Goal: Information Seeking & Learning: Learn about a topic

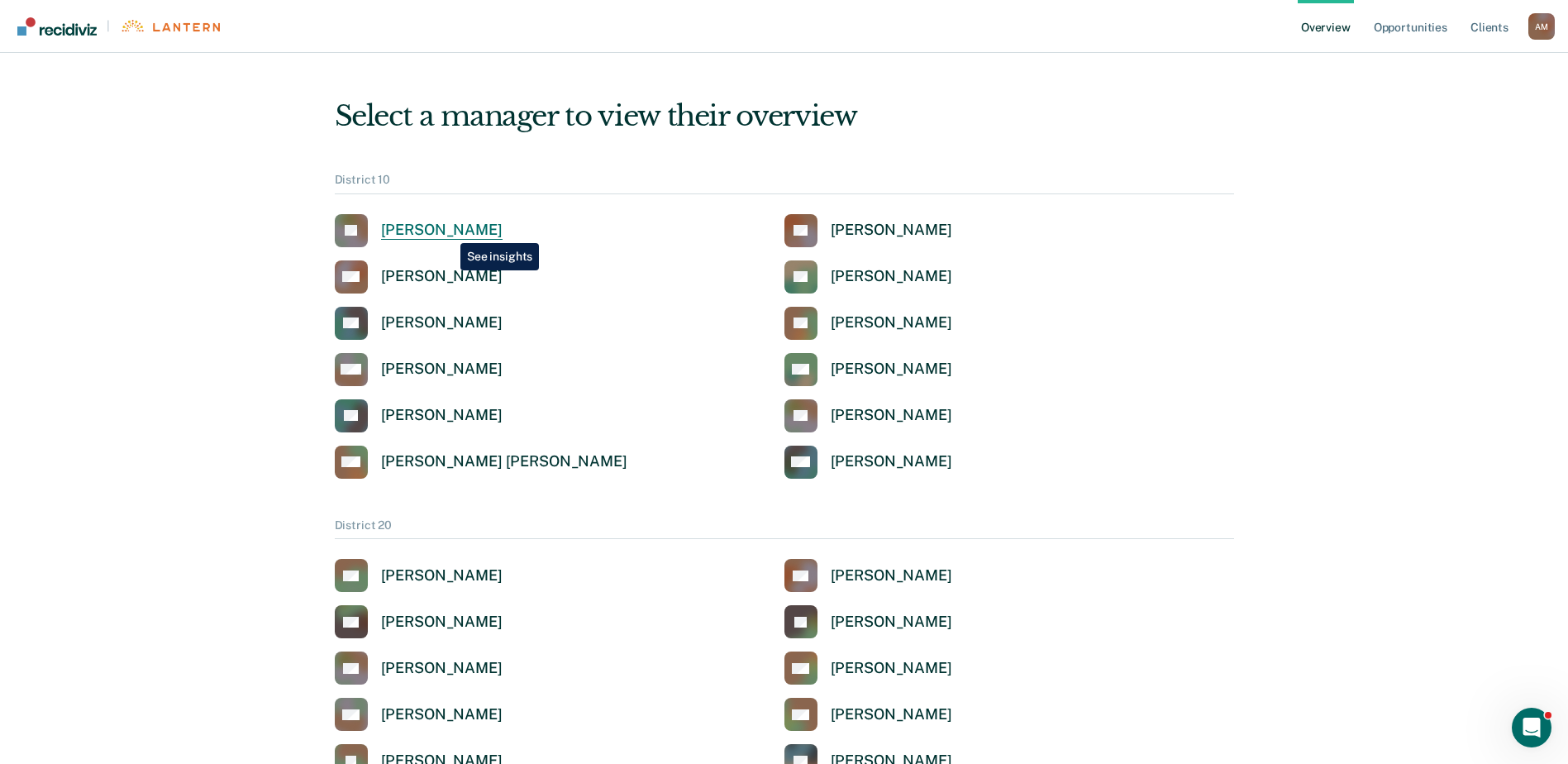
click at [448, 231] on div "[PERSON_NAME]" at bounding box center [442, 230] width 122 height 19
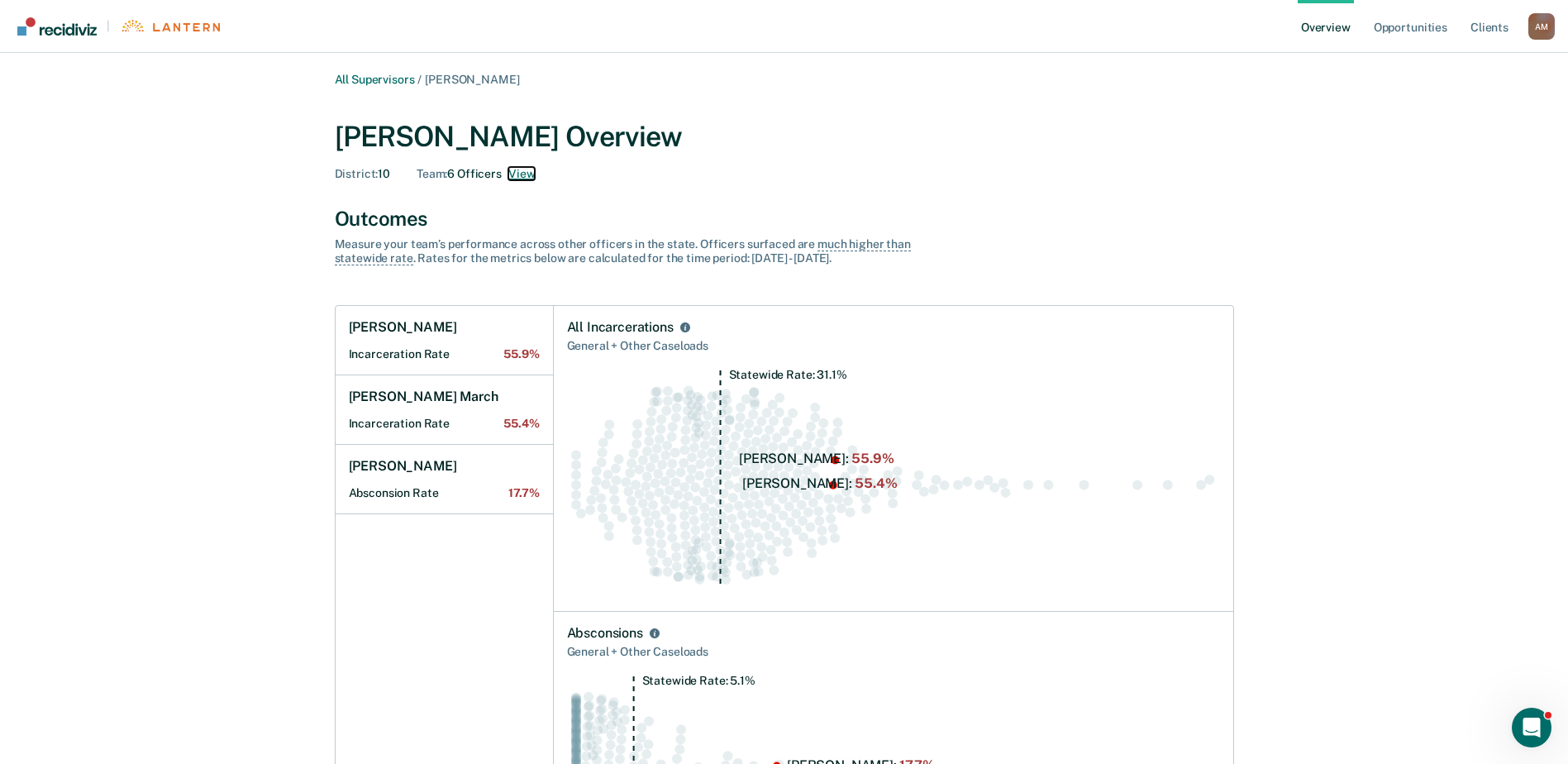
click at [521, 177] on button "View" at bounding box center [522, 174] width 26 height 14
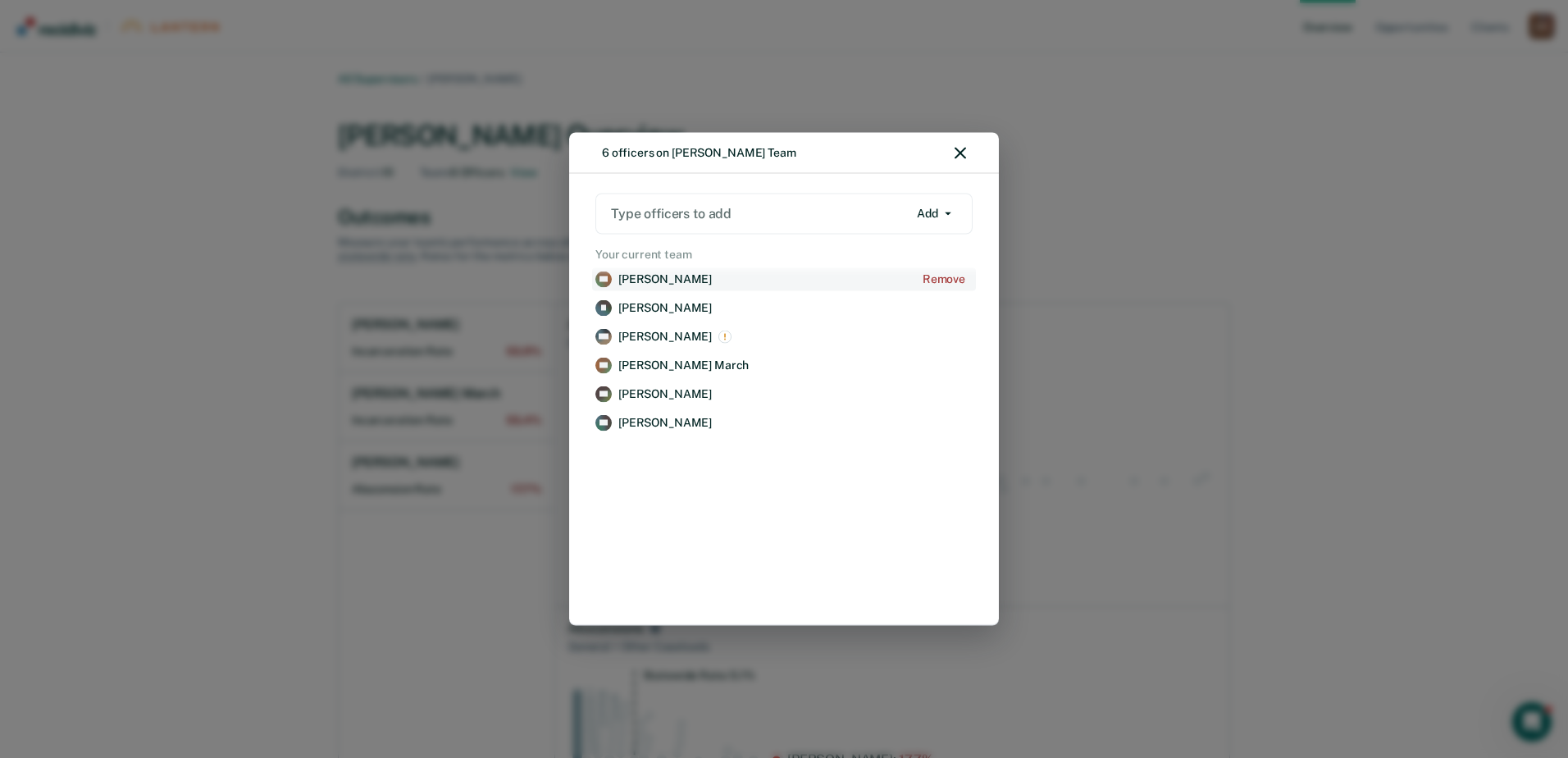
click at [669, 280] on p "[PERSON_NAME]" at bounding box center [665, 279] width 94 height 14
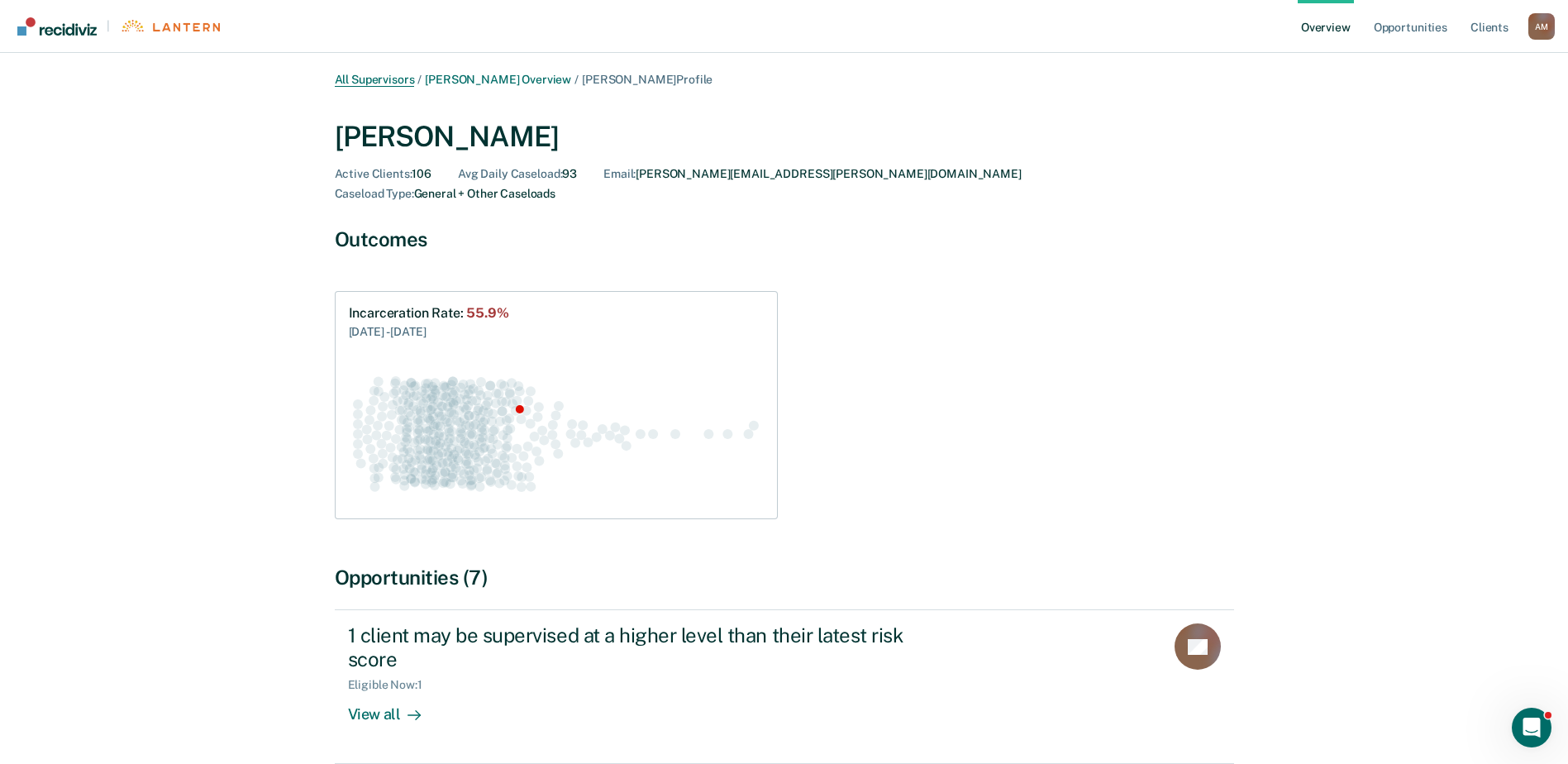
click at [400, 73] on link "All Supervisors" at bounding box center [375, 80] width 80 height 14
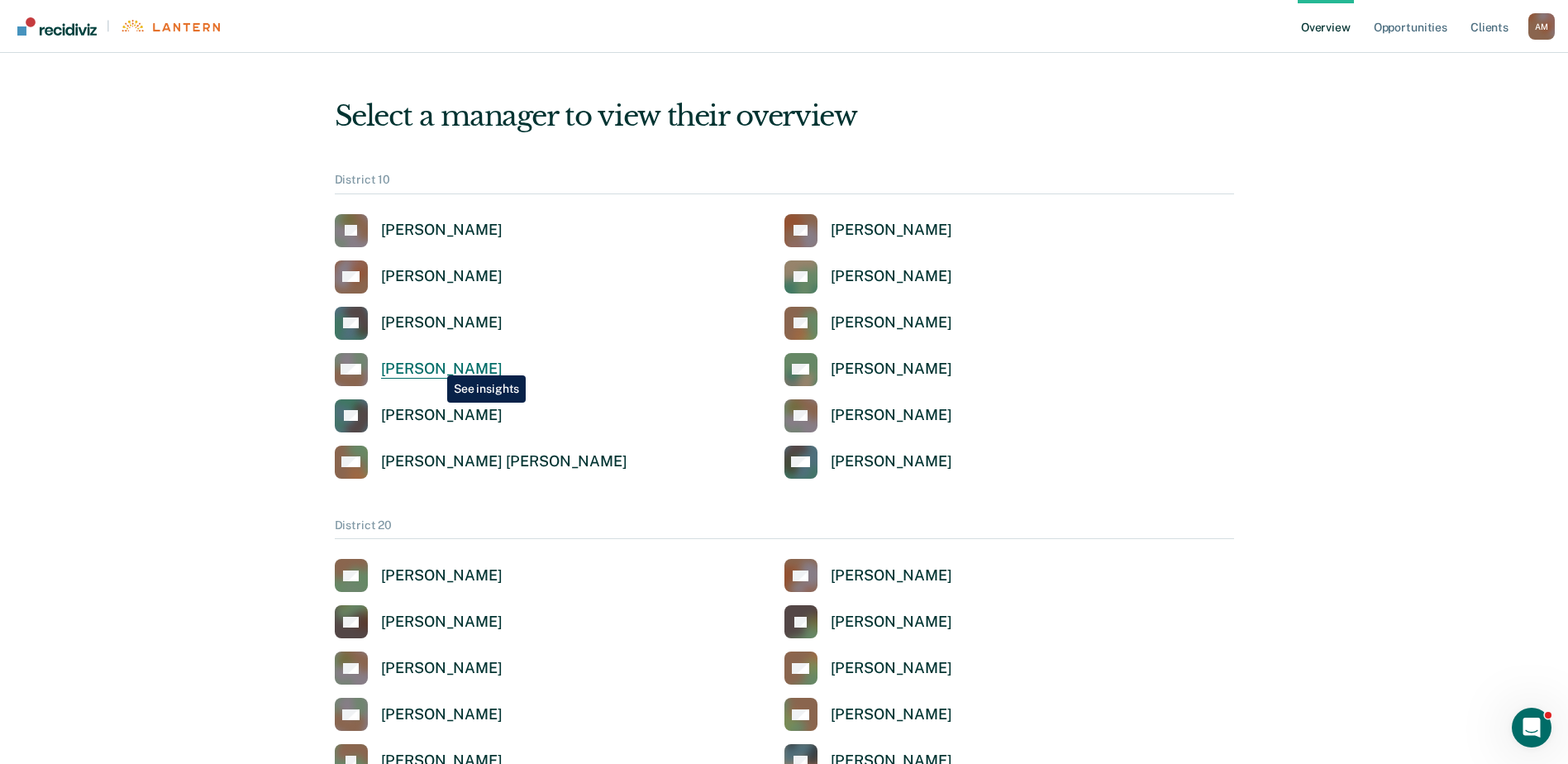
click at [435, 363] on div "[PERSON_NAME]" at bounding box center [442, 369] width 122 height 19
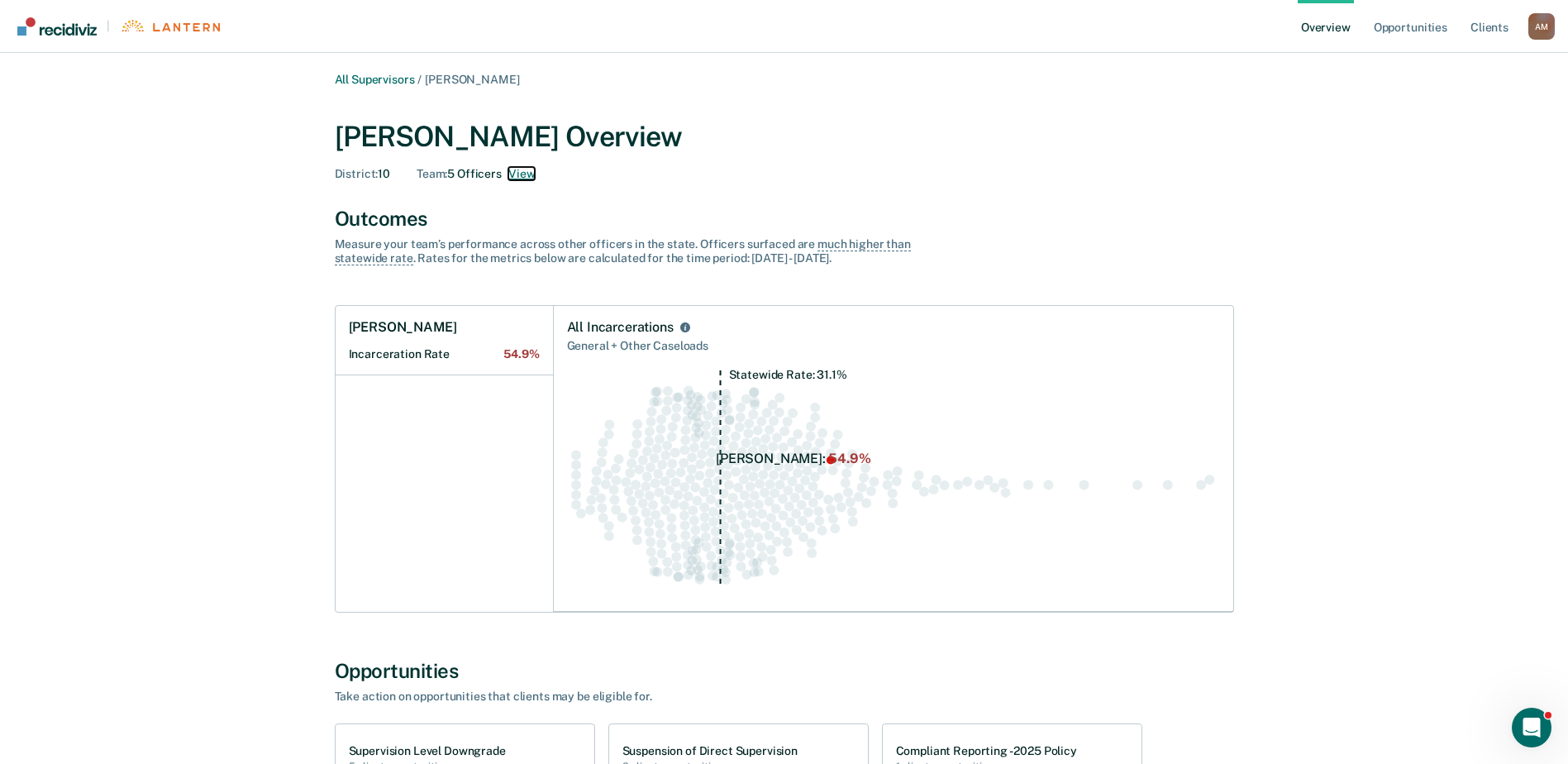
click at [521, 175] on button "View" at bounding box center [522, 174] width 26 height 14
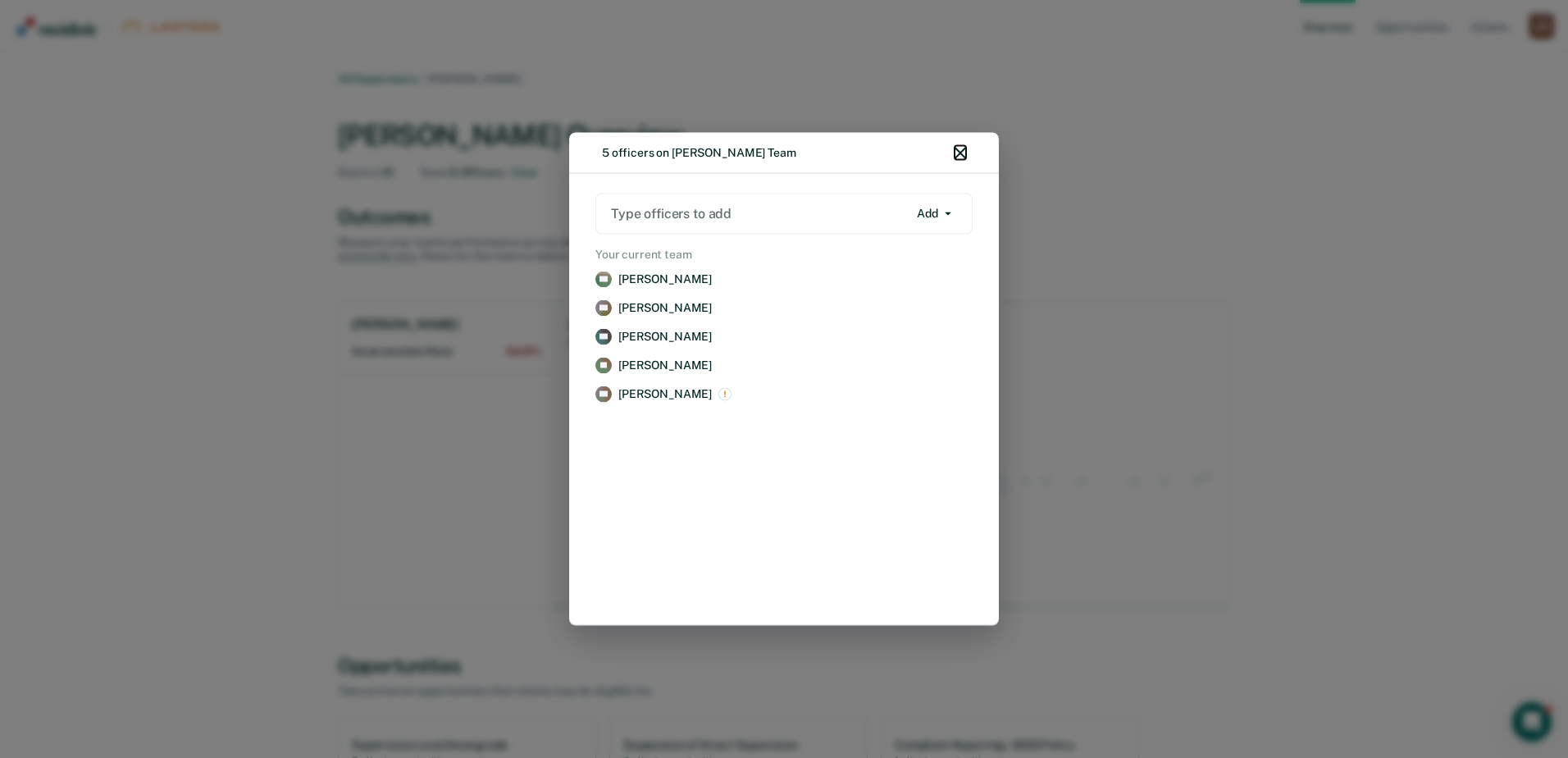
click at [962, 150] on icon "button" at bounding box center [960, 153] width 11 height 11
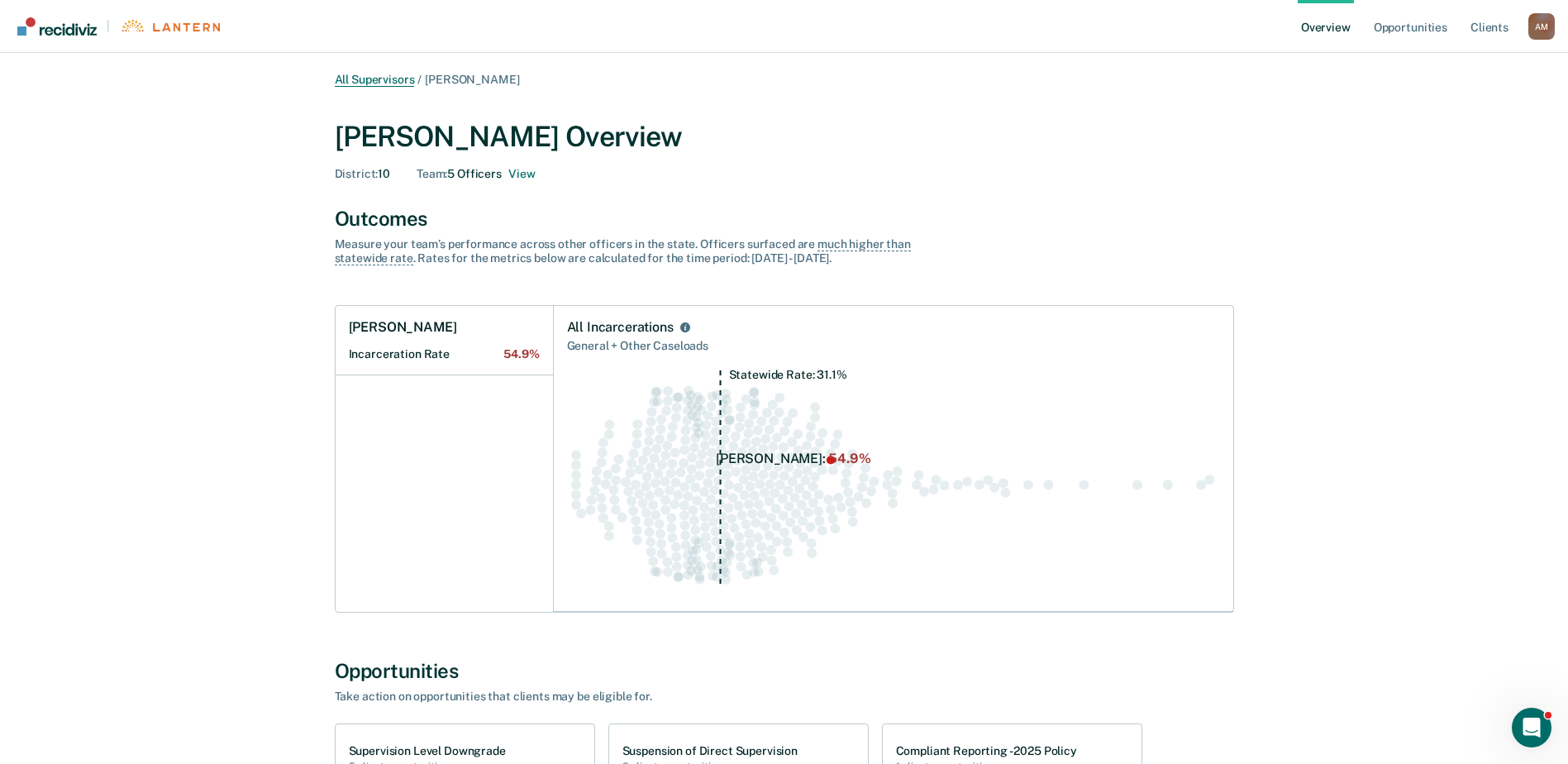
click at [376, 80] on link "All Supervisors" at bounding box center [375, 80] width 80 height 14
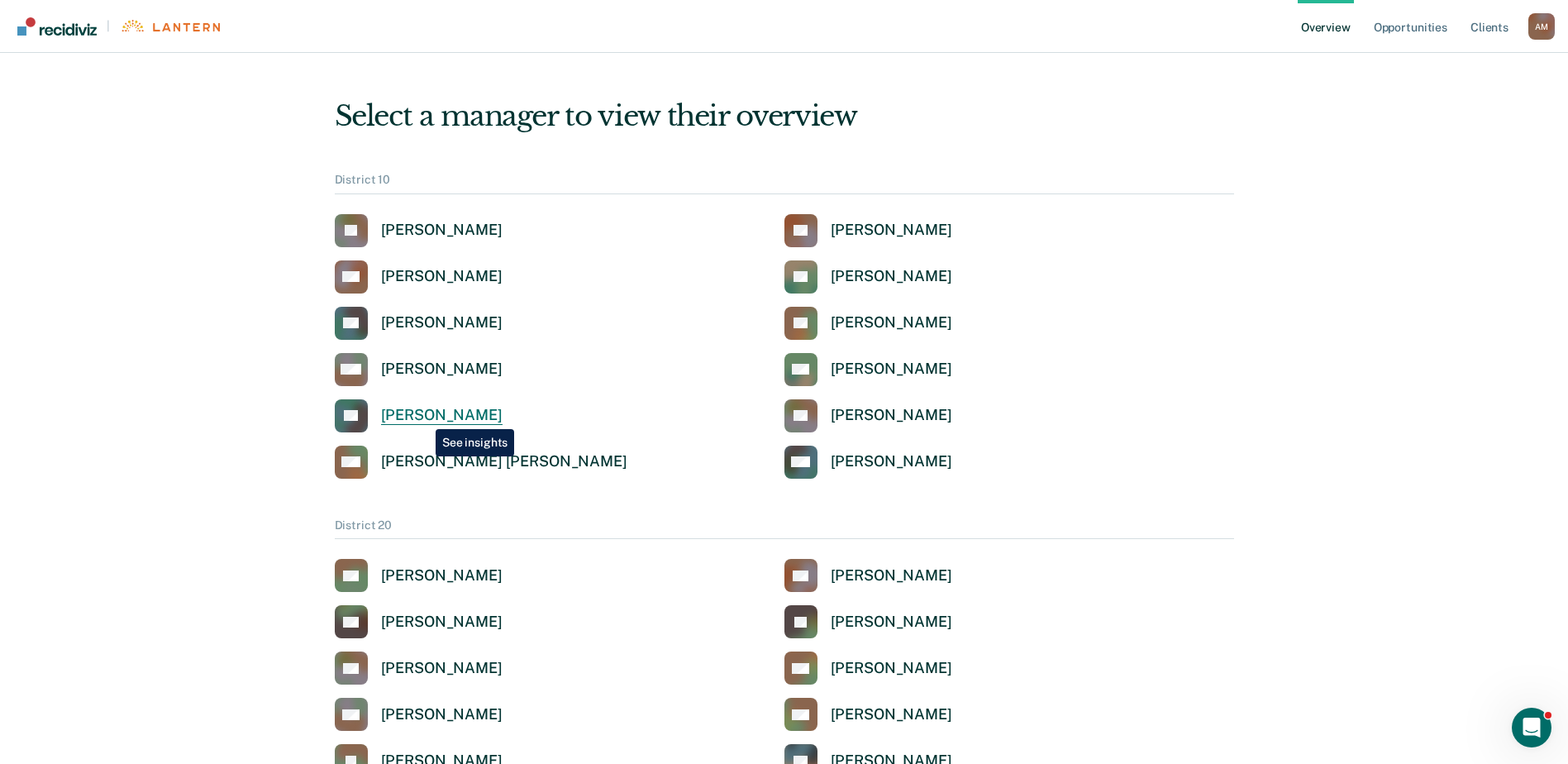
click at [423, 417] on div "[PERSON_NAME]" at bounding box center [442, 415] width 122 height 19
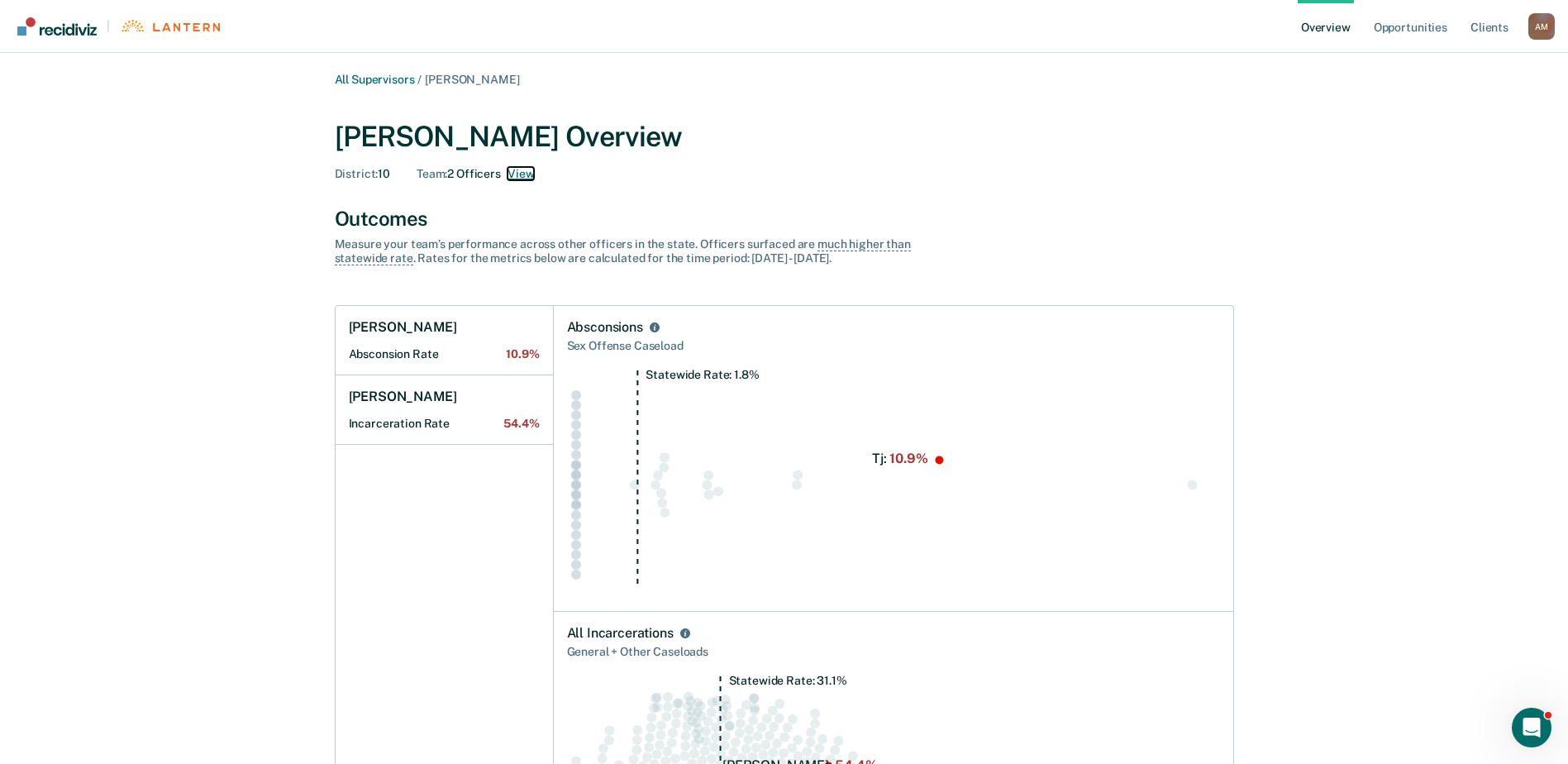
click at [522, 177] on button "View" at bounding box center [521, 174] width 26 height 14
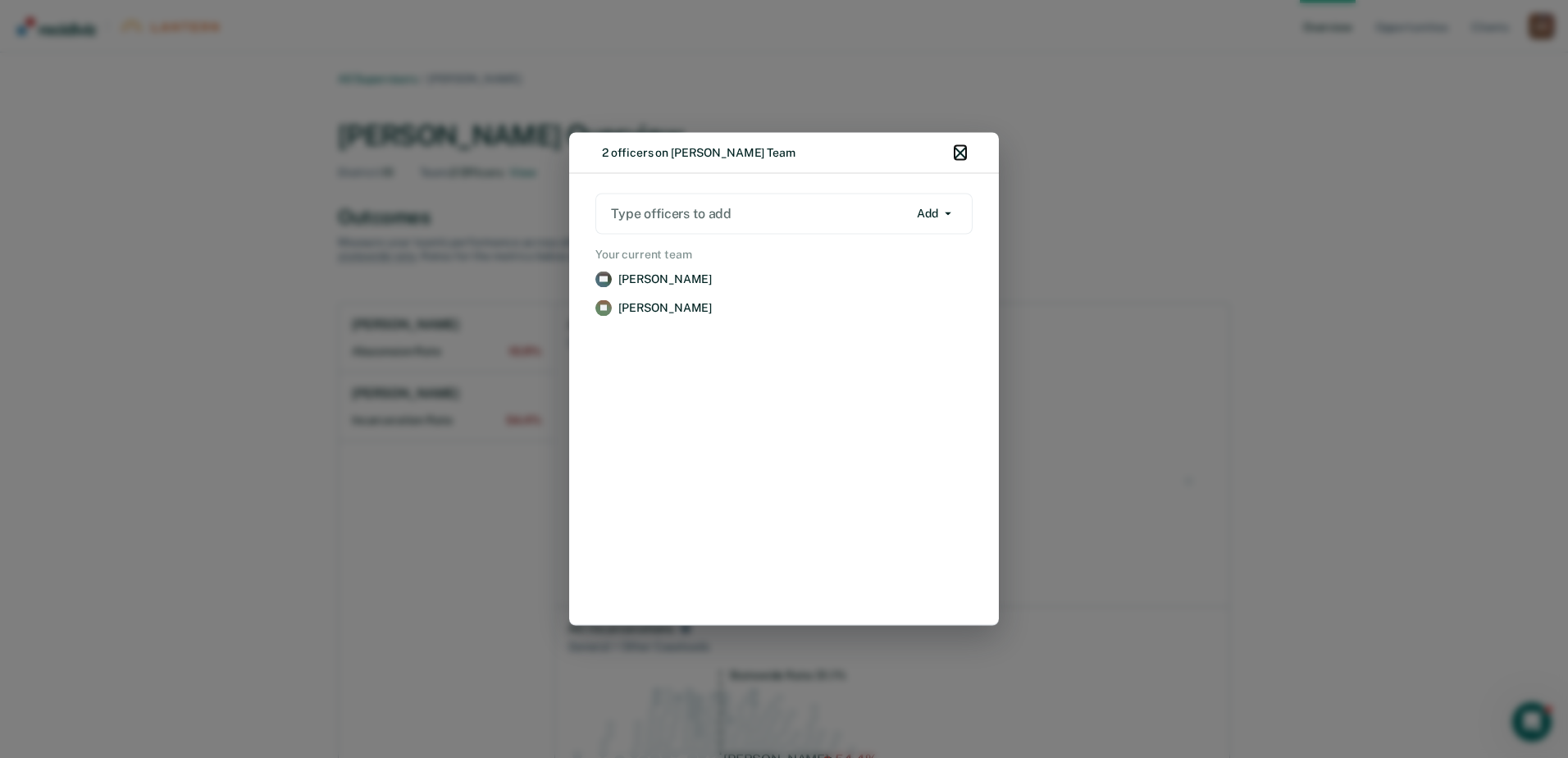
click at [960, 148] on icon "button" at bounding box center [960, 153] width 11 height 11
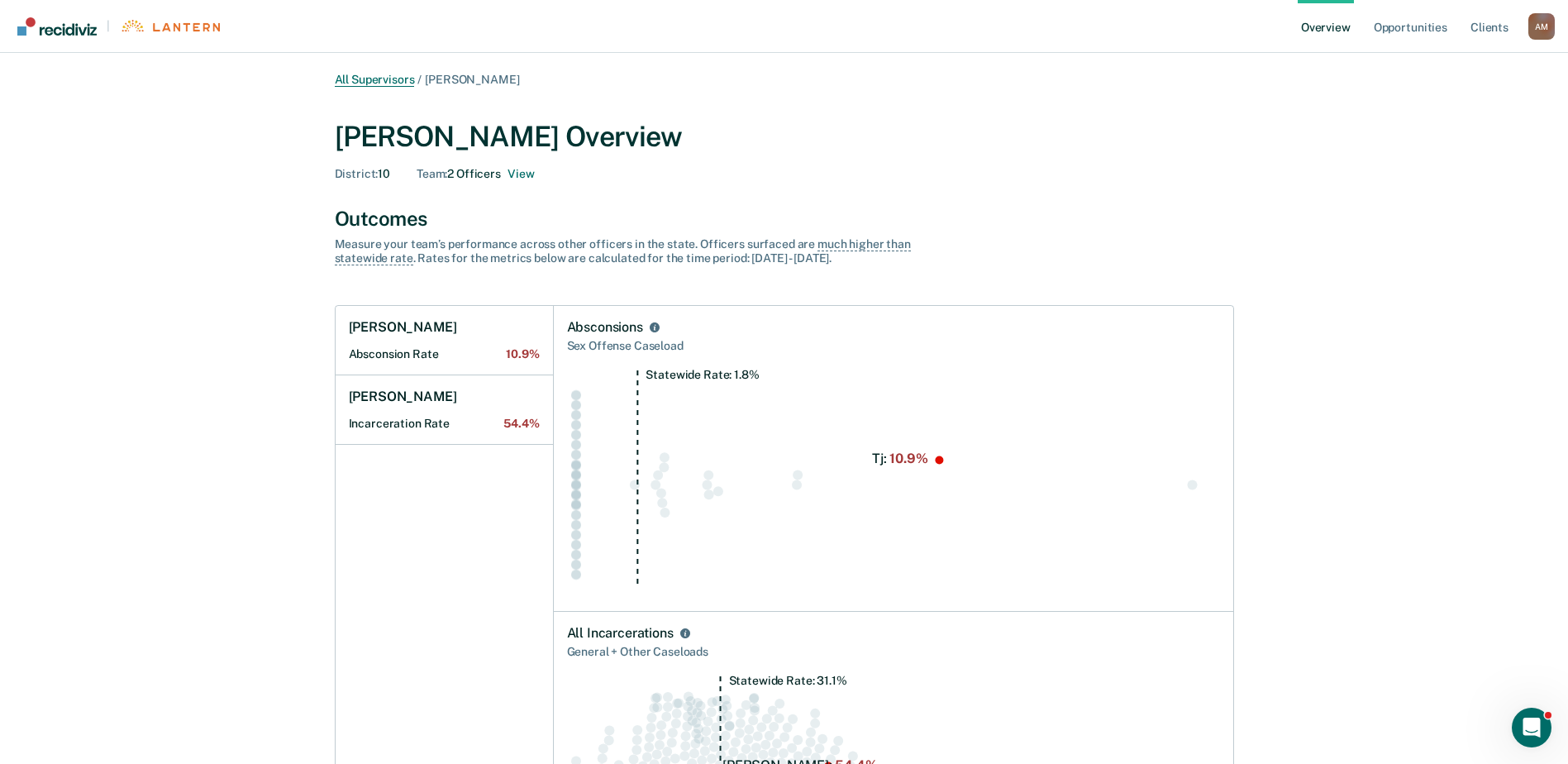
click at [365, 75] on link "All Supervisors" at bounding box center [375, 80] width 80 height 14
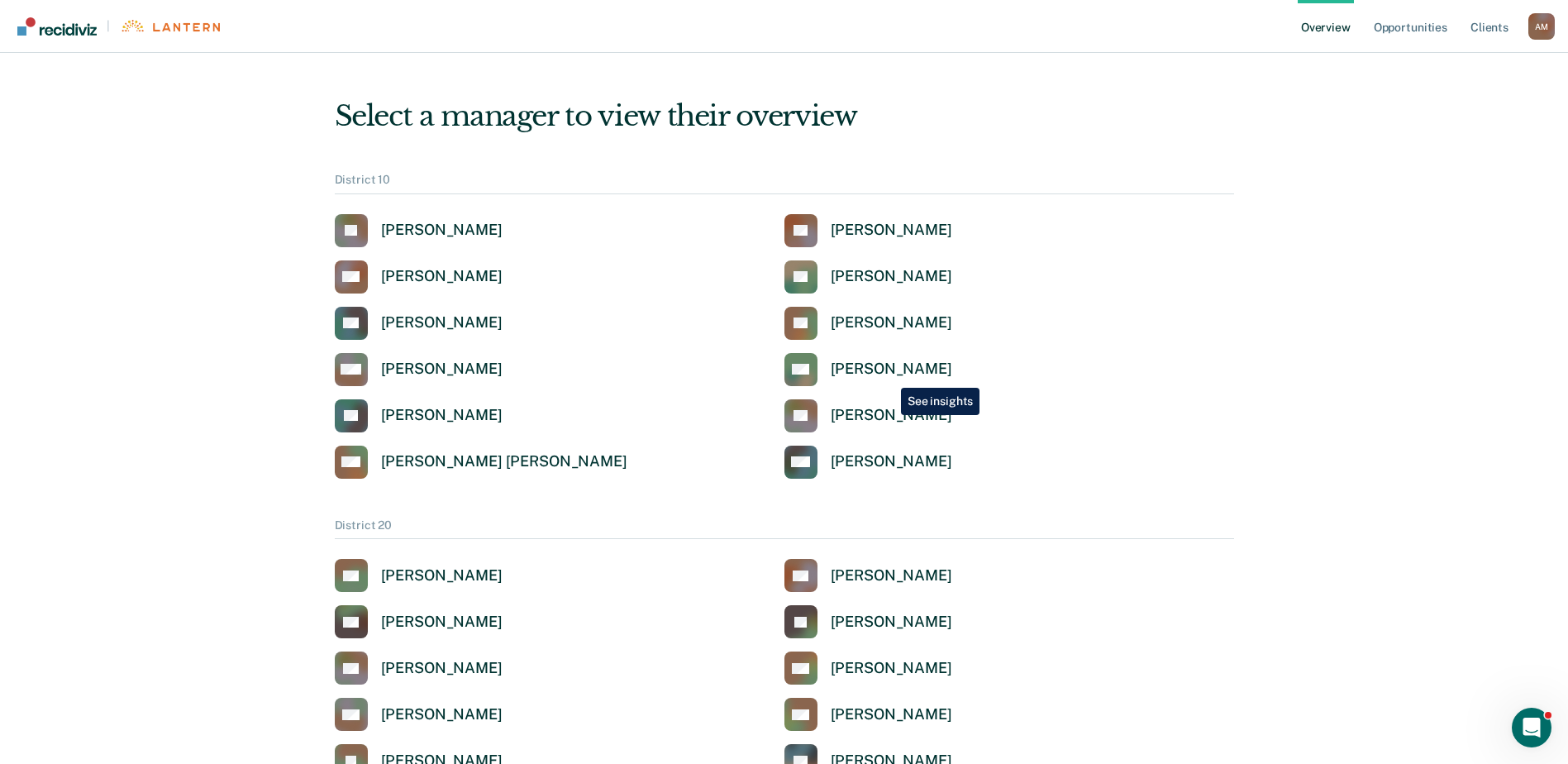
click at [889, 373] on div "[PERSON_NAME]" at bounding box center [891, 369] width 122 height 19
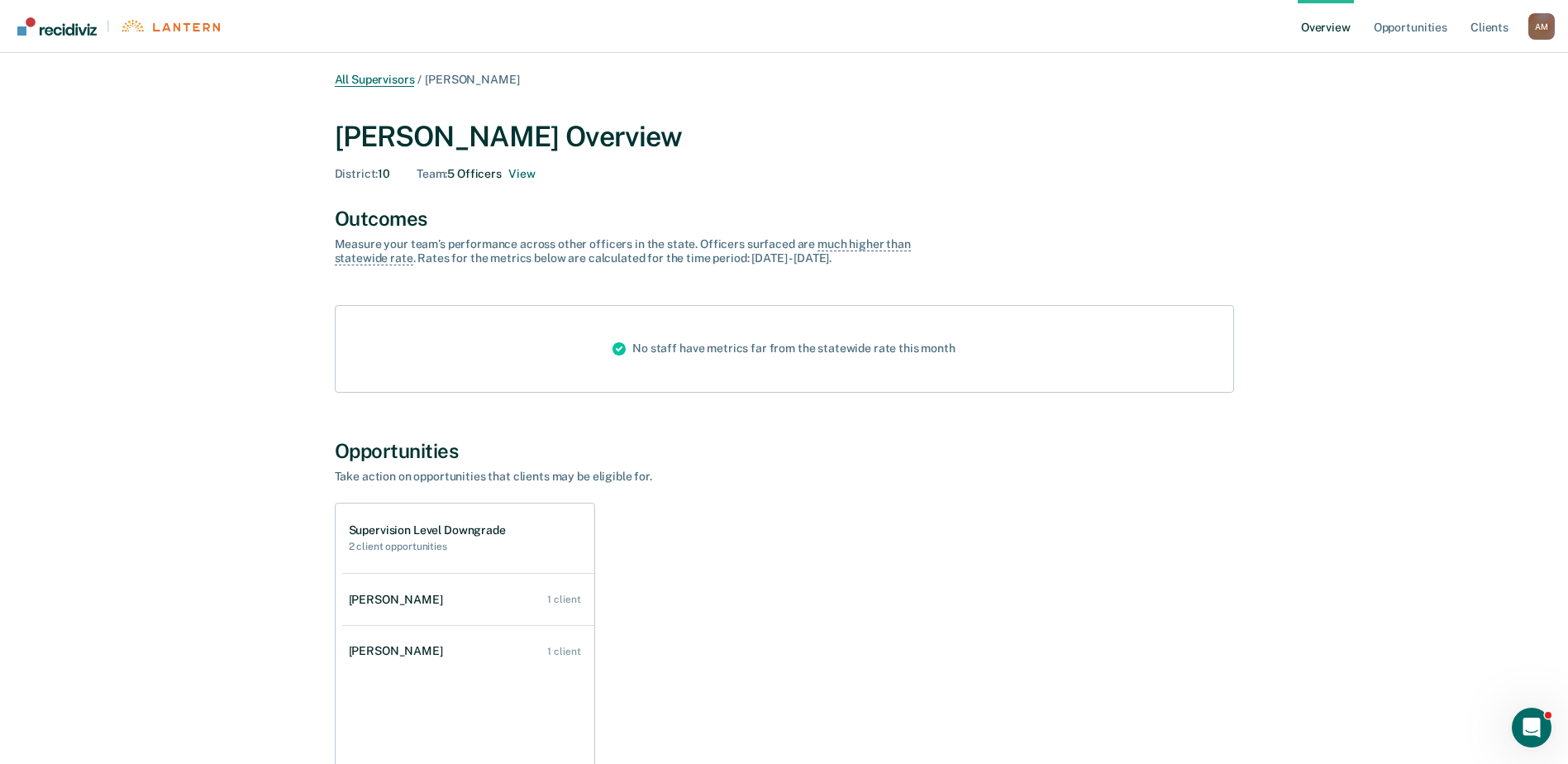
click at [385, 83] on link "All Supervisors" at bounding box center [375, 80] width 80 height 14
